Goal: Information Seeking & Learning: Learn about a topic

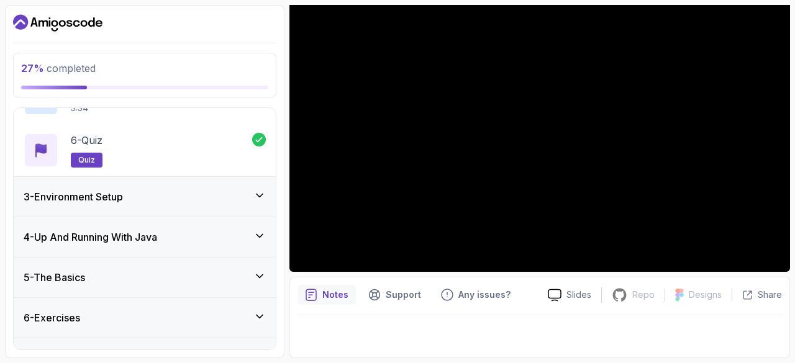
scroll to position [354, 0]
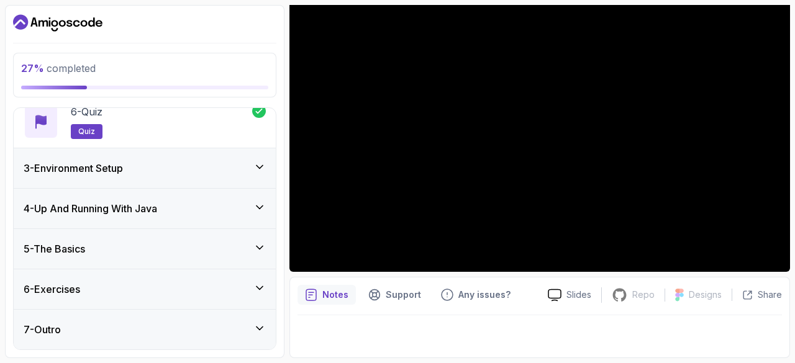
click at [124, 209] on h3 "4 - Up And Running With Java" at bounding box center [91, 208] width 134 height 15
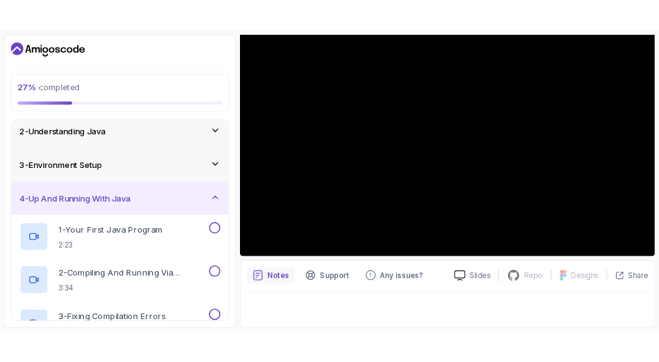
scroll to position [41, 0]
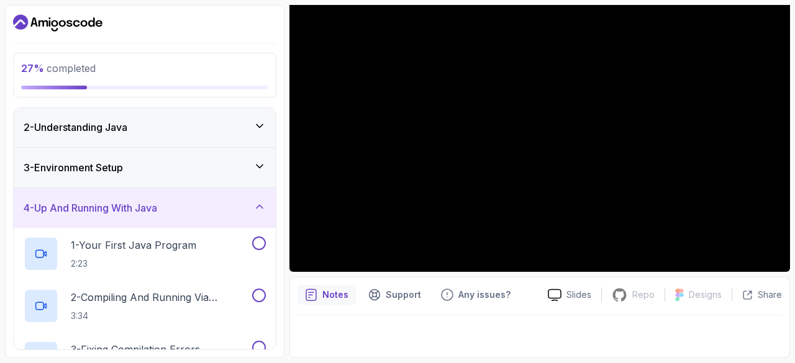
click at [218, 198] on div "4 - Up And Running With Java" at bounding box center [145, 208] width 262 height 40
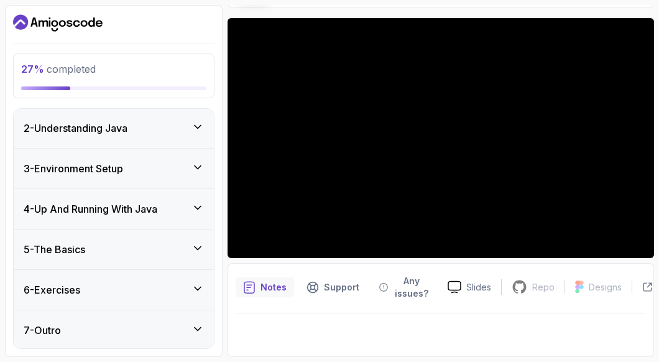
scroll to position [93, 0]
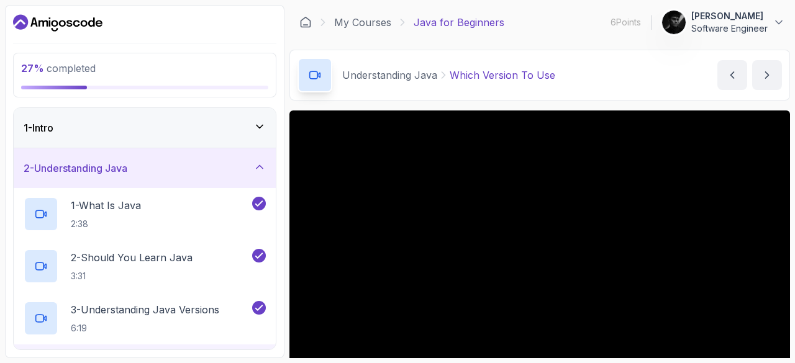
click at [165, 130] on div "1 - Intro" at bounding box center [145, 128] width 242 height 15
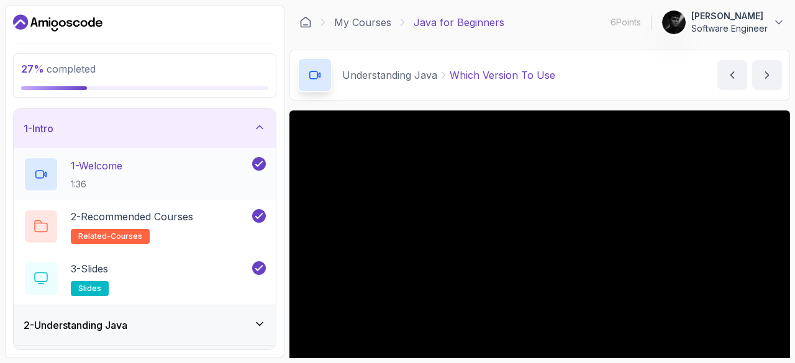
click at [167, 170] on div "1 - Welcome 1:36" at bounding box center [137, 174] width 226 height 35
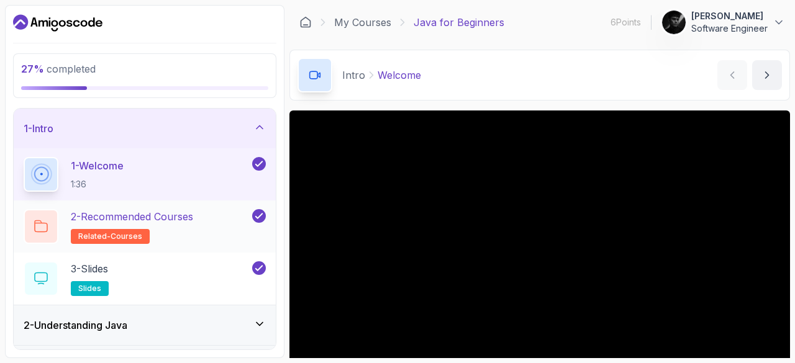
click at [121, 228] on h2 "2 - Recommended Courses related-courses" at bounding box center [132, 226] width 122 height 35
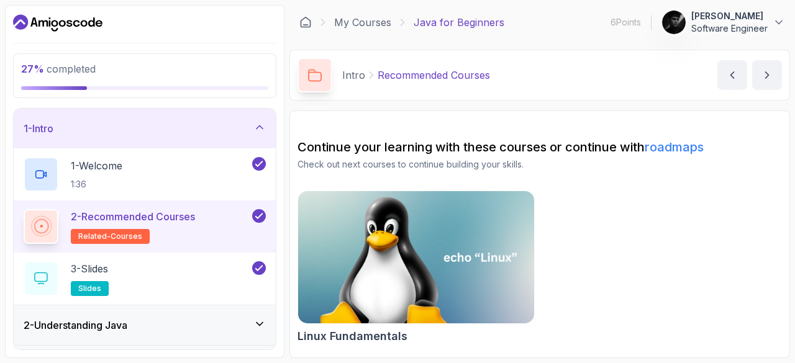
click at [142, 218] on p "2 - Recommended Courses" at bounding box center [133, 216] width 124 height 15
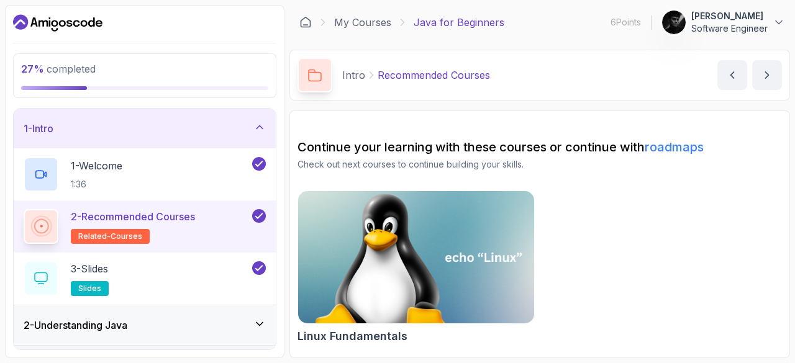
click at [431, 281] on img at bounding box center [417, 257] width 248 height 139
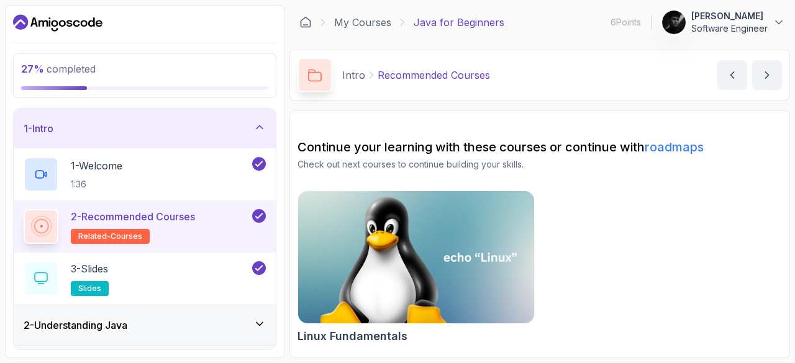
scroll to position [197, 0]
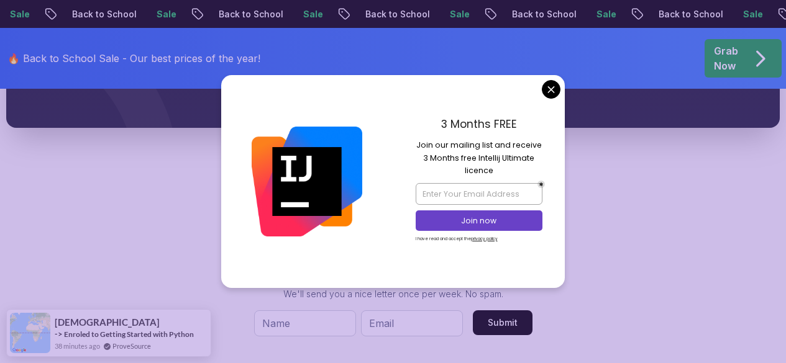
scroll to position [739, 0]
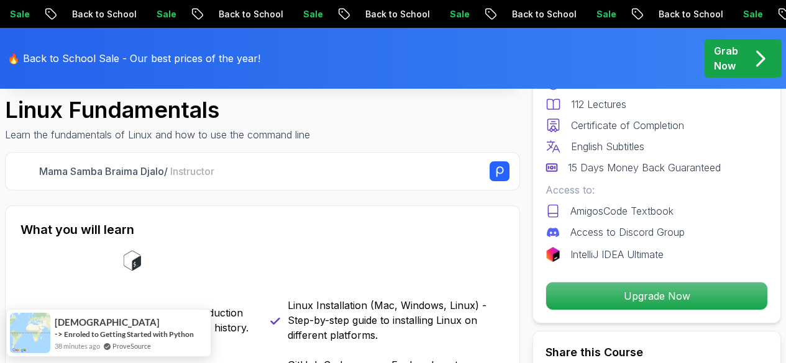
scroll to position [124, 0]
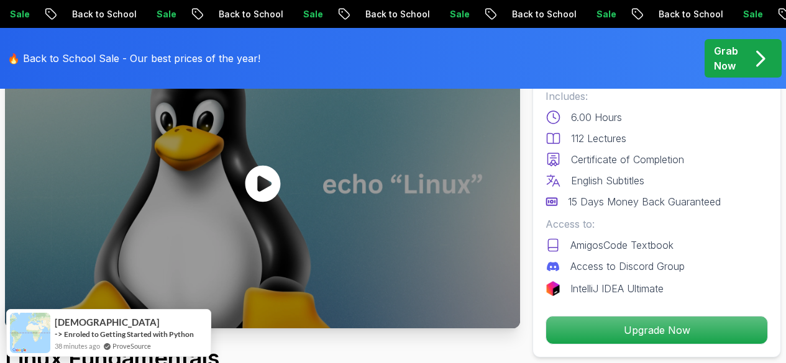
click at [265, 177] on icon at bounding box center [262, 184] width 35 height 37
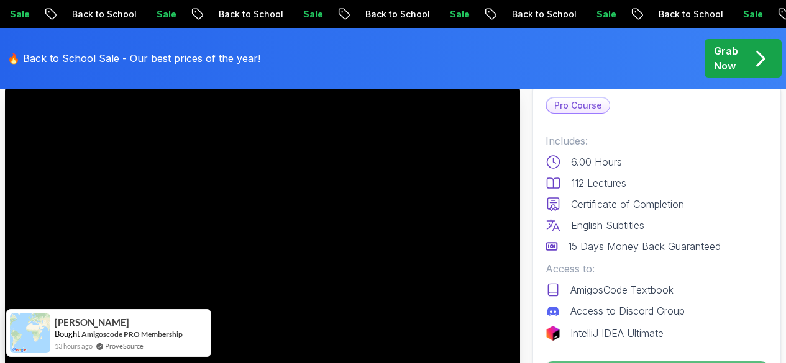
scroll to position [0, 0]
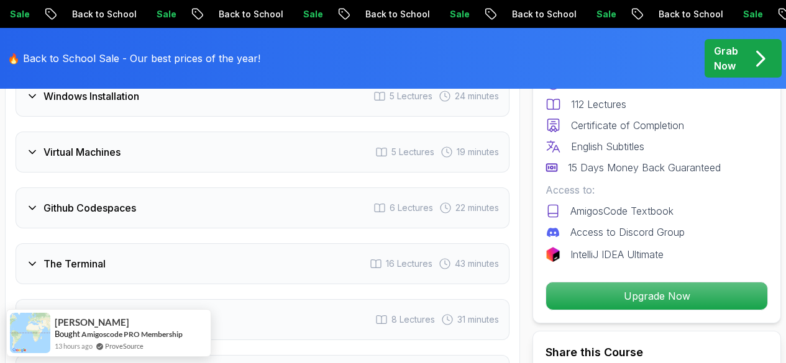
click at [287, 157] on div "Virtual Machines 5 Lectures 19 minutes" at bounding box center [263, 152] width 494 height 41
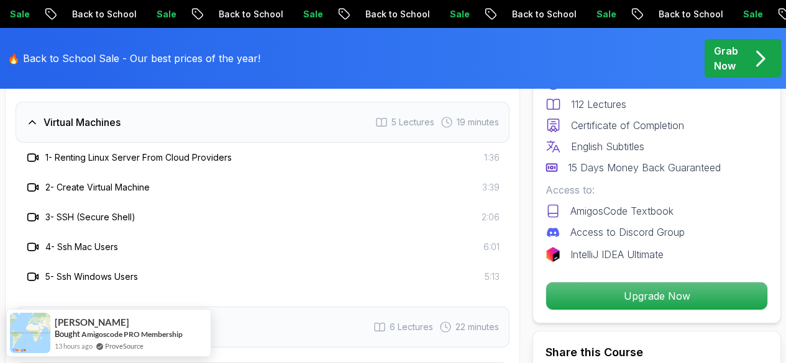
scroll to position [1958, 0]
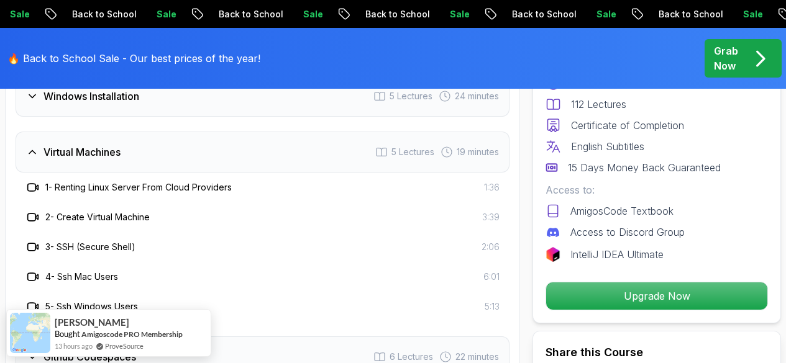
click at [287, 157] on div "Virtual Machines 5 Lectures 19 minutes" at bounding box center [263, 152] width 494 height 41
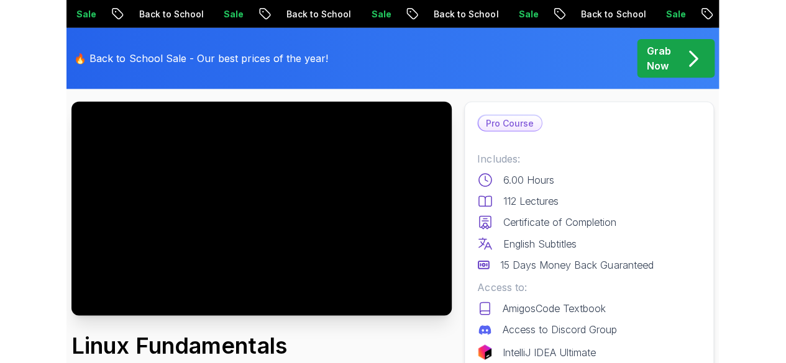
scroll to position [62, 0]
